Goal: Check status: Verify the current state of an ongoing process or item

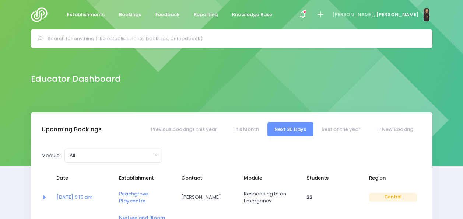
select select "5"
click at [186, 42] on input "text" at bounding box center [235, 38] width 375 height 11
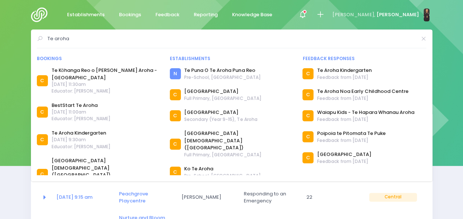
click at [99, 39] on input "Te aroha" at bounding box center [232, 38] width 369 height 11
type input "T"
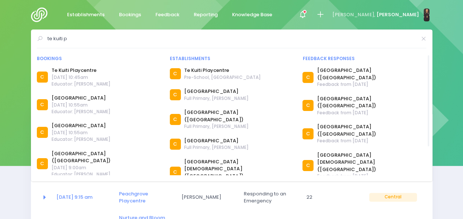
click at [150, 37] on input "te kuiti p" at bounding box center [232, 38] width 369 height 11
type input "te kuiti p"
click at [208, 91] on link "[GEOGRAPHIC_DATA]" at bounding box center [216, 91] width 64 height 7
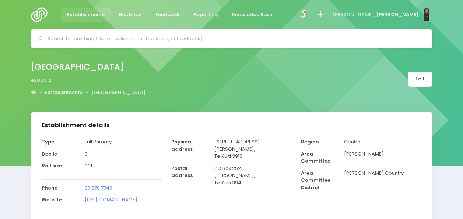
select select "5"
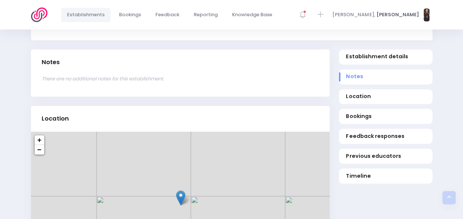
click at [208, 91] on div "There are no additional notes for this establishment." at bounding box center [180, 86] width 299 height 22
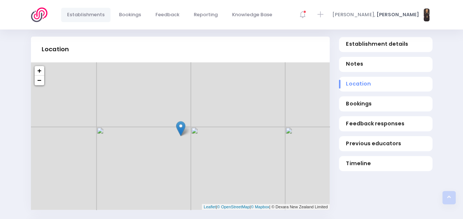
scroll to position [287, 0]
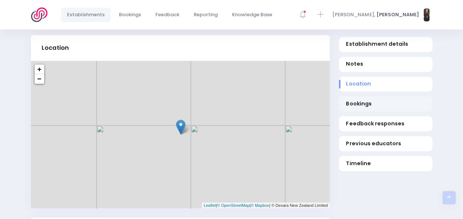
click at [357, 104] on span "Bookings" at bounding box center [385, 104] width 79 height 8
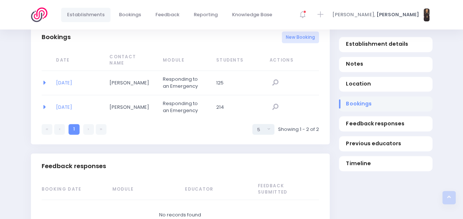
scroll to position [489, 0]
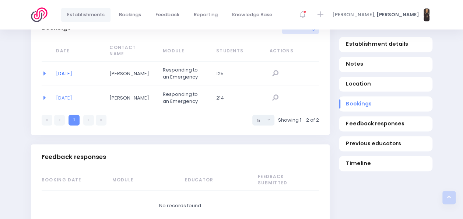
click at [72, 70] on link "[DATE]" at bounding box center [64, 73] width 16 height 7
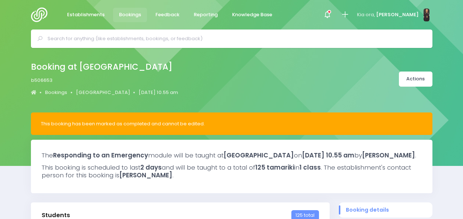
select select "5"
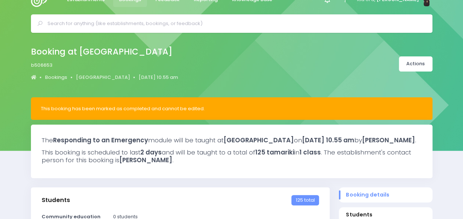
scroll to position [15, 0]
